Goal: Find specific page/section: Find specific page/section

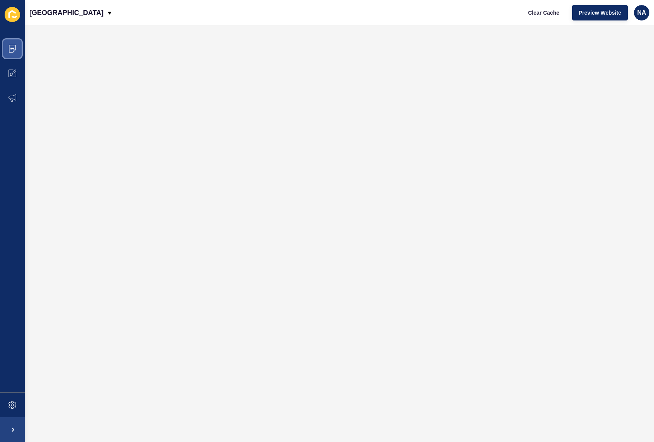
click at [17, 50] on span at bounding box center [12, 48] width 25 height 25
click at [15, 45] on icon at bounding box center [12, 49] width 7 height 8
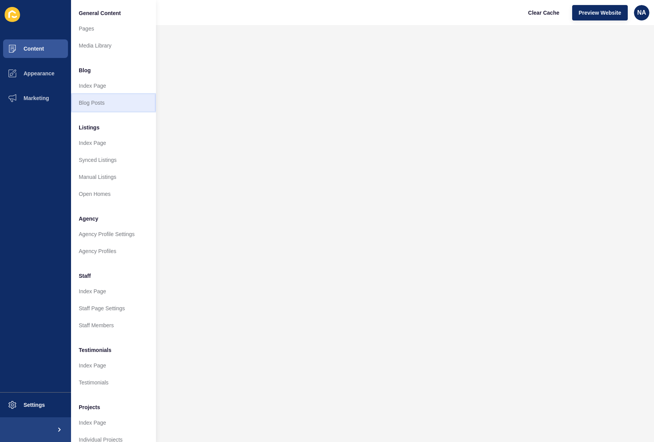
click at [106, 100] on link "Blog Posts" at bounding box center [113, 102] width 85 height 17
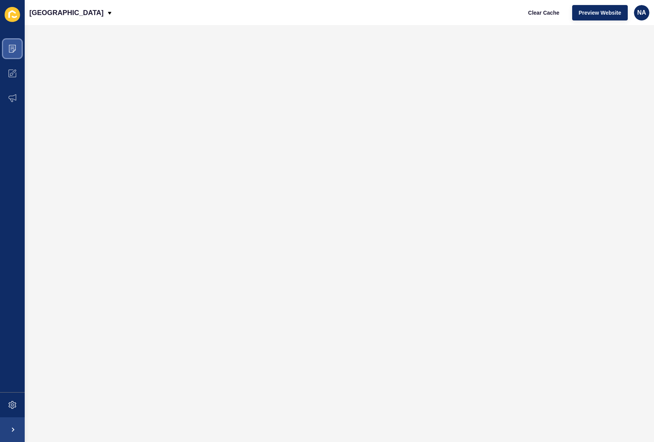
click at [17, 47] on span at bounding box center [12, 48] width 25 height 25
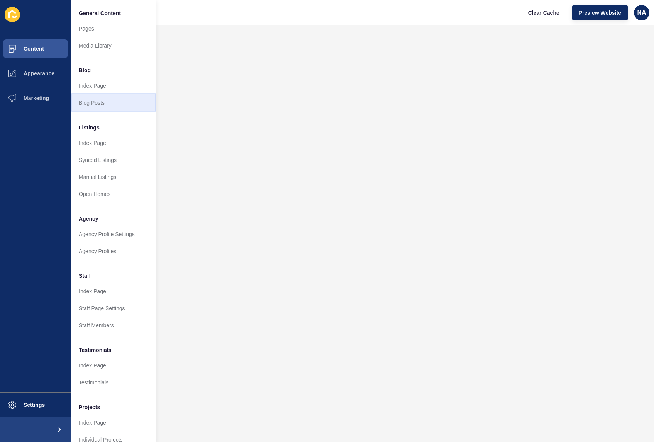
click at [117, 99] on link "Blog Posts" at bounding box center [113, 102] width 85 height 17
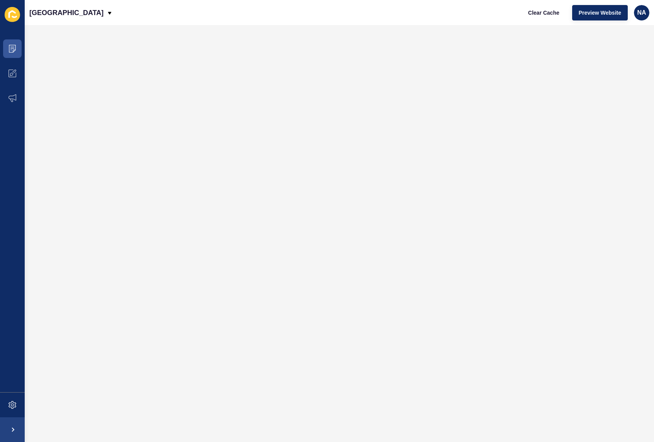
click at [17, 11] on icon at bounding box center [12, 14] width 15 height 15
click at [540, 15] on span "Clear Cache" at bounding box center [544, 13] width 31 height 8
click at [14, 45] on icon at bounding box center [12, 49] width 8 height 8
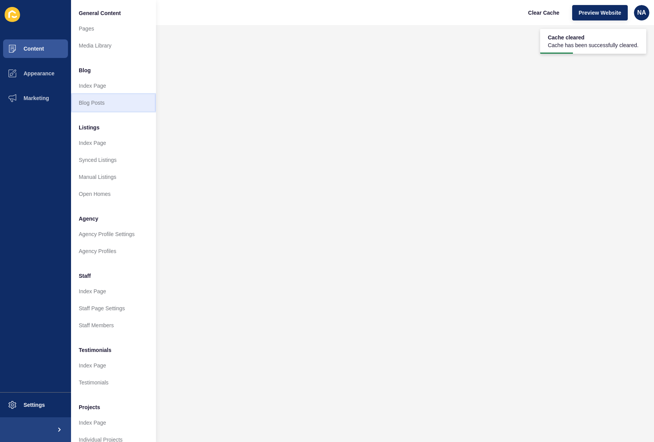
click at [105, 103] on link "Blog Posts" at bounding box center [113, 102] width 85 height 17
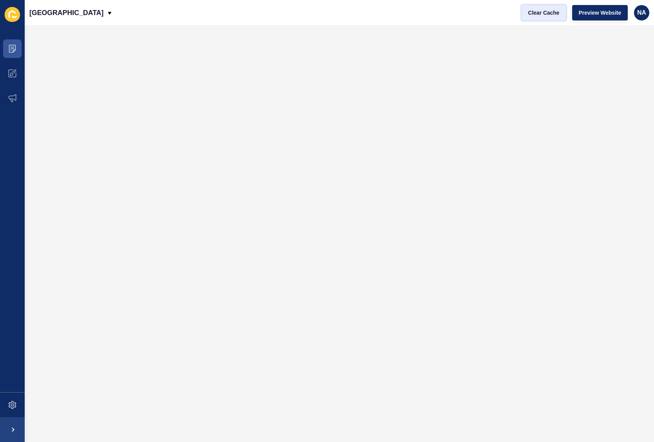
click at [554, 10] on span "Clear Cache" at bounding box center [544, 13] width 31 height 8
click at [646, 12] on span "NA" at bounding box center [641, 13] width 9 height 8
click at [620, 50] on link "Contact Support" at bounding box center [622, 47] width 54 height 17
click at [16, 18] on icon at bounding box center [12, 14] width 15 height 15
click at [12, 13] on icon at bounding box center [12, 14] width 15 height 15
